Goal: Task Accomplishment & Management: Manage account settings

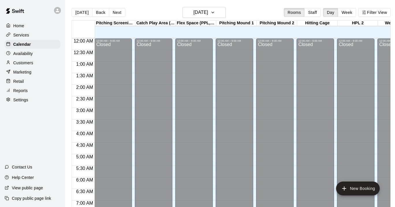
scroll to position [333, 0]
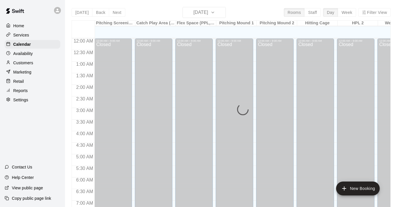
scroll to position [349, 0]
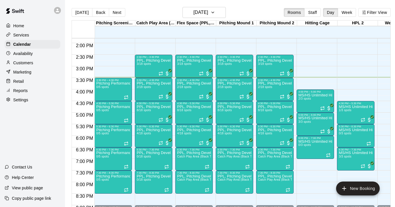
scroll to position [319, 0]
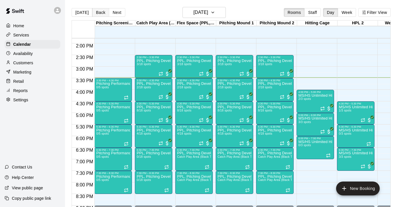
click at [95, 13] on button "Back" at bounding box center [100, 12] width 17 height 9
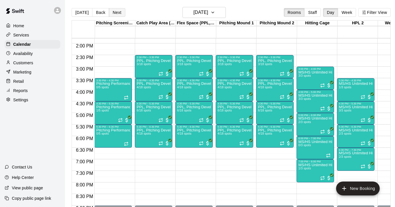
click at [119, 13] on button "Next" at bounding box center [117, 12] width 16 height 9
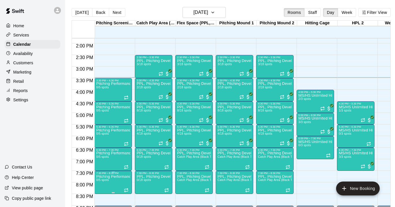
click at [123, 176] on p "Pitching Performance Lab - Assessment Bullpen And Movement Screen" at bounding box center [113, 176] width 34 height 0
click at [103, 193] on icon "delete" at bounding box center [102, 196] width 7 height 7
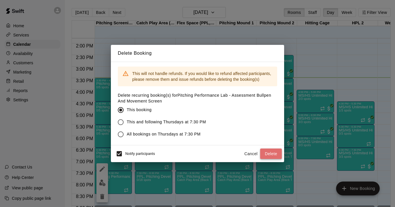
click at [278, 153] on button "Delete" at bounding box center [271, 153] width 22 height 11
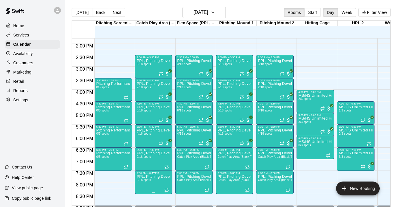
click at [166, 176] on p "PPL, Pitching Development Session" at bounding box center [154, 176] width 34 height 0
click at [145, 195] on icon "delete" at bounding box center [142, 196] width 7 height 7
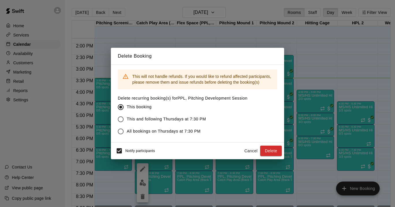
click at [271, 150] on button "Delete" at bounding box center [271, 150] width 22 height 11
